Goal: Task Accomplishment & Management: Use online tool/utility

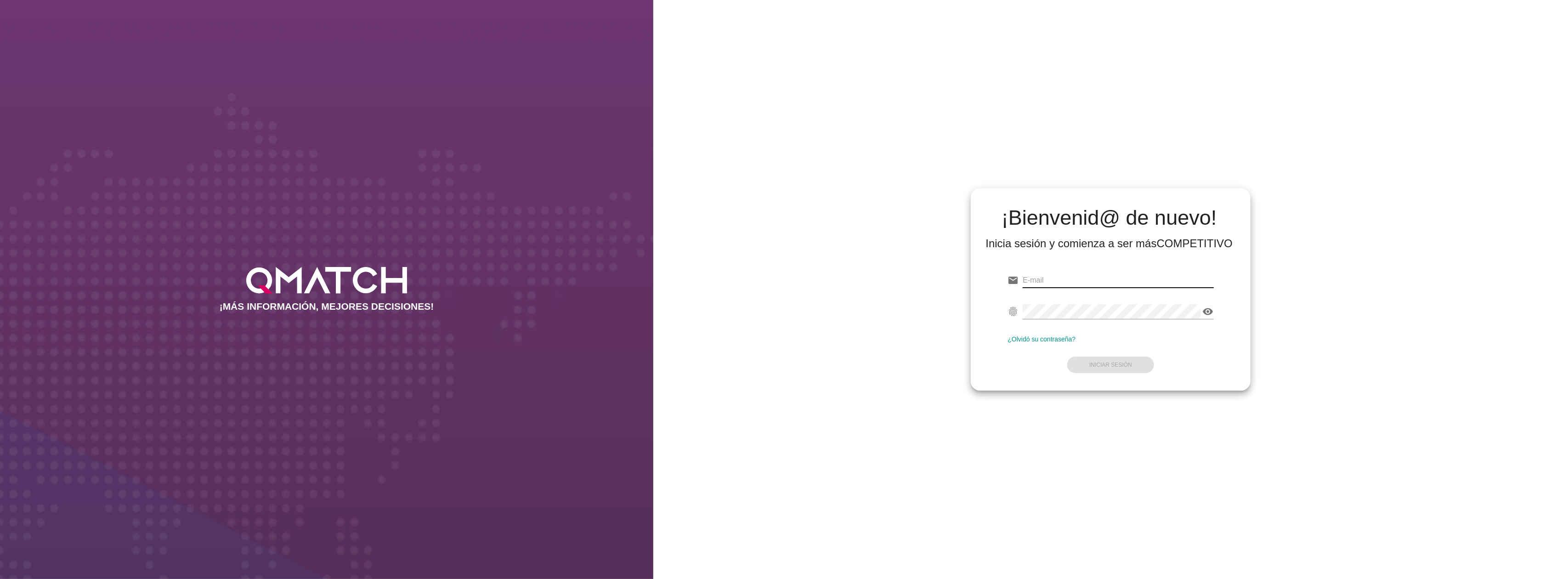
click at [1136, 274] on input "email" at bounding box center [1118, 280] width 191 height 15
type input "[EMAIL_ADDRESS][DOMAIN_NAME]"
click at [1127, 356] on button "Iniciar Sesión" at bounding box center [1110, 365] width 87 height 16
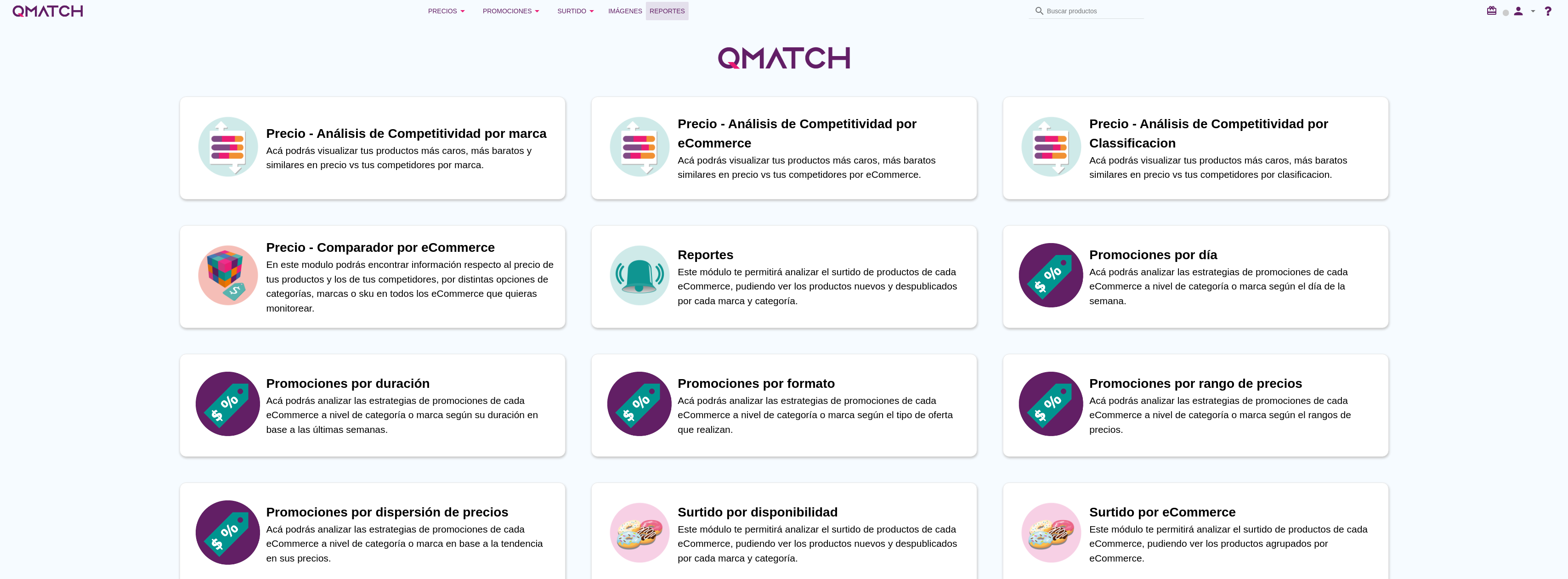
click at [661, 15] on span "Reportes" at bounding box center [667, 11] width 36 height 11
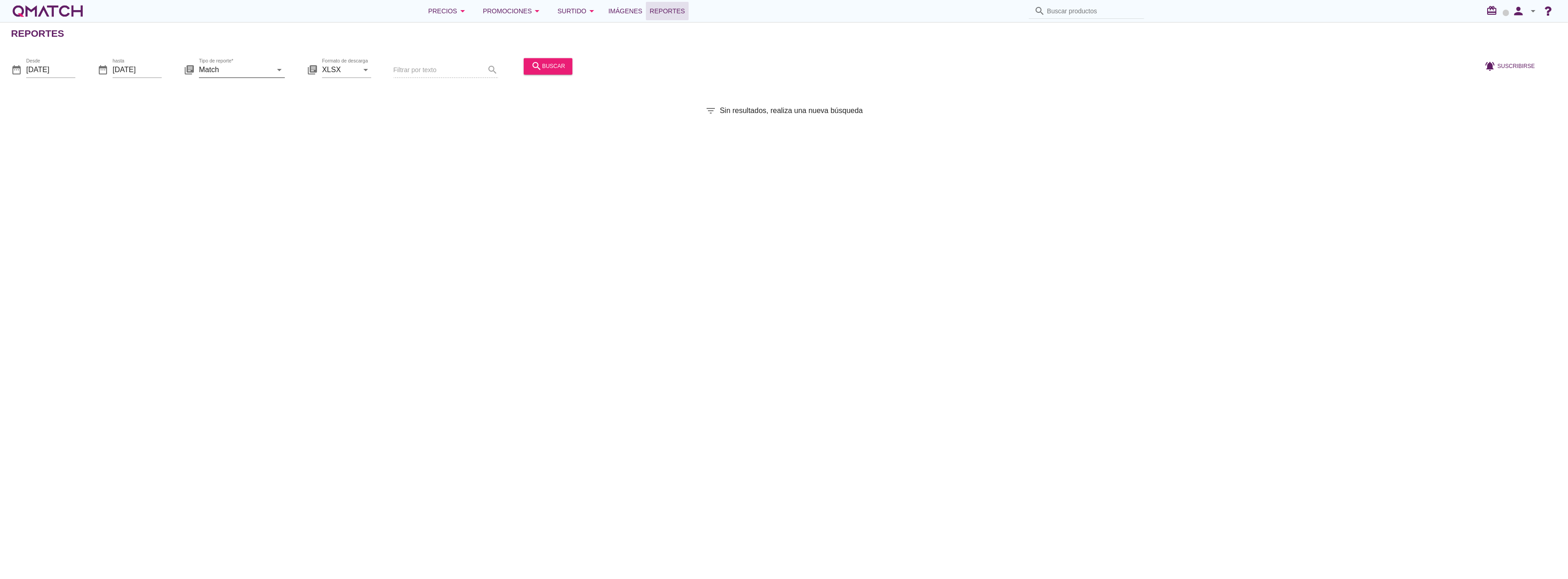
click at [269, 72] on input "Match" at bounding box center [235, 70] width 73 height 15
click at [261, 156] on div "Match con historicos" at bounding box center [254, 158] width 97 height 11
type input "Match con historicos"
click at [526, 70] on button "search buscar" at bounding box center [548, 66] width 49 height 16
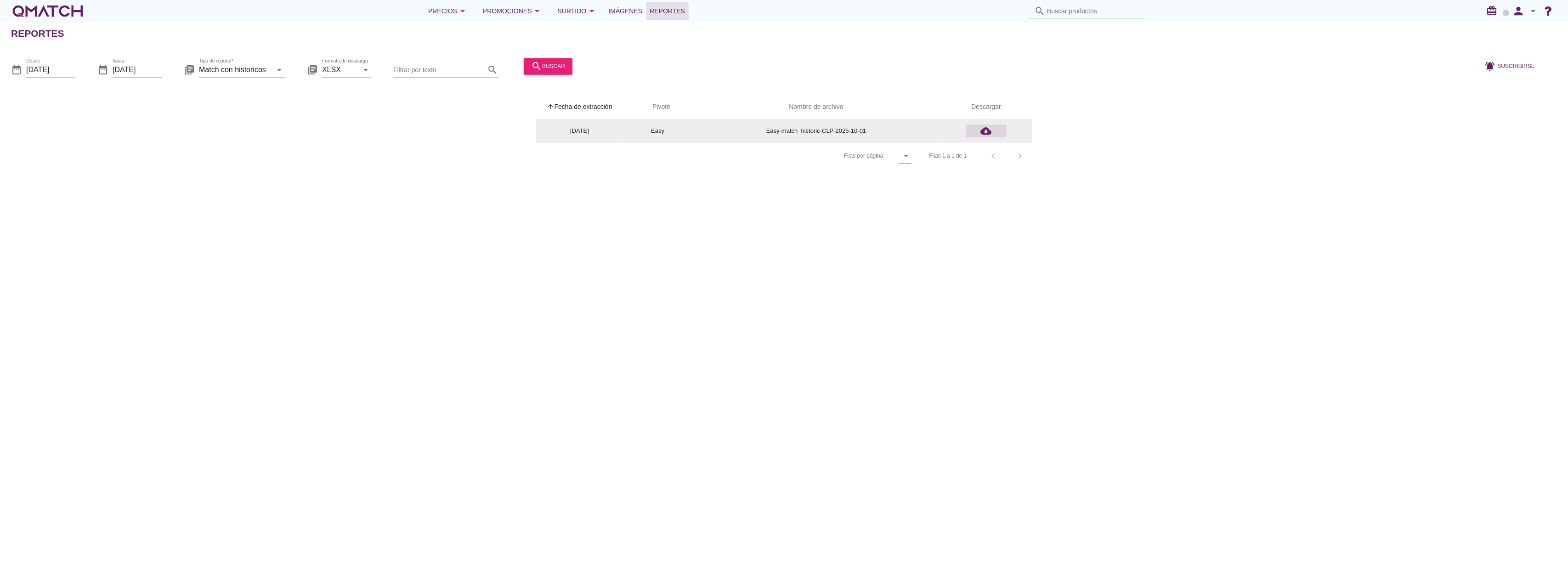
click at [995, 129] on div "cloud_download" at bounding box center [986, 131] width 33 height 11
